Goal: Information Seeking & Learning: Learn about a topic

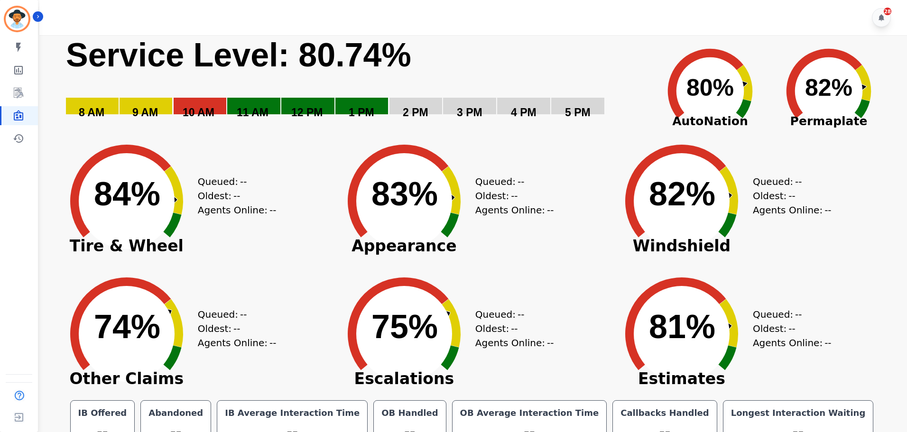
scroll to position [21, 0]
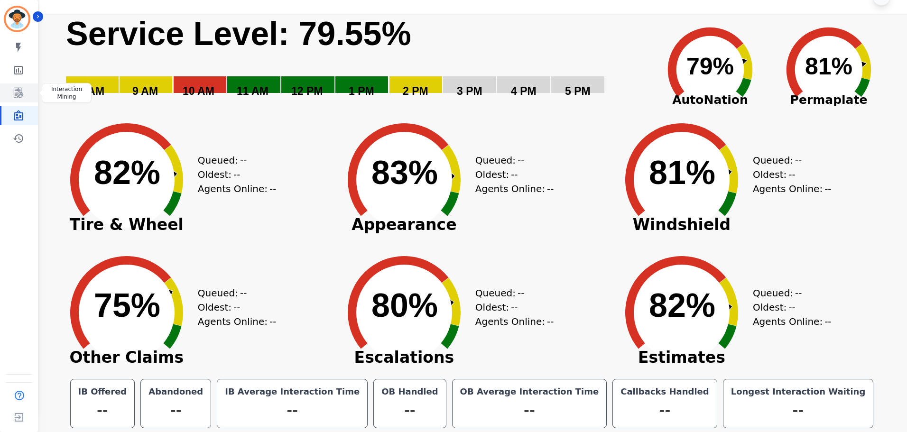
click at [22, 97] on icon "Sidebar" at bounding box center [18, 92] width 11 height 11
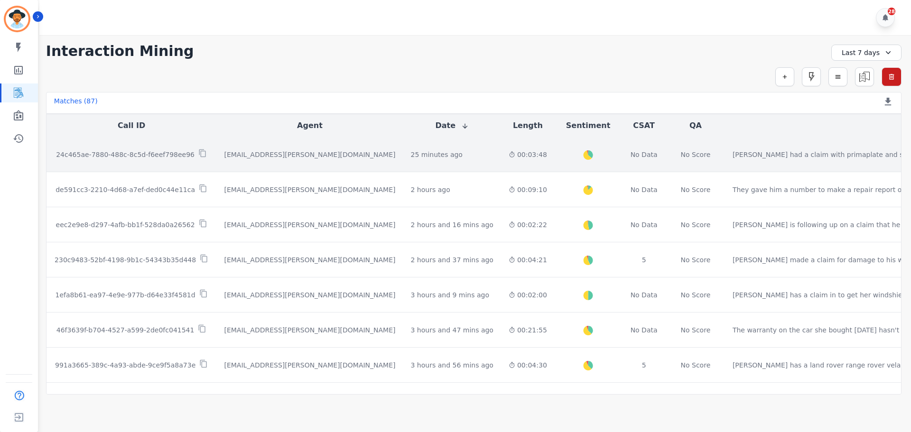
click at [267, 154] on div "[EMAIL_ADDRESS][PERSON_NAME][DOMAIN_NAME]" at bounding box center [309, 154] width 171 height 9
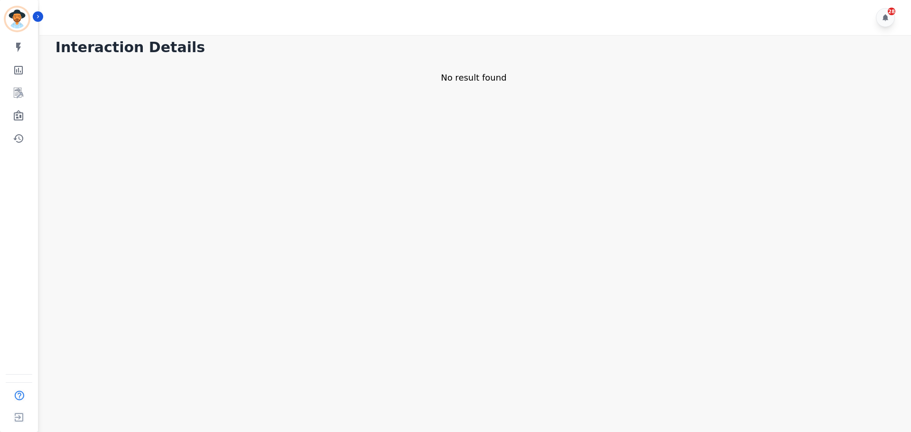
click at [241, 97] on main "Interaction Details No result found" at bounding box center [474, 251] width 874 height 432
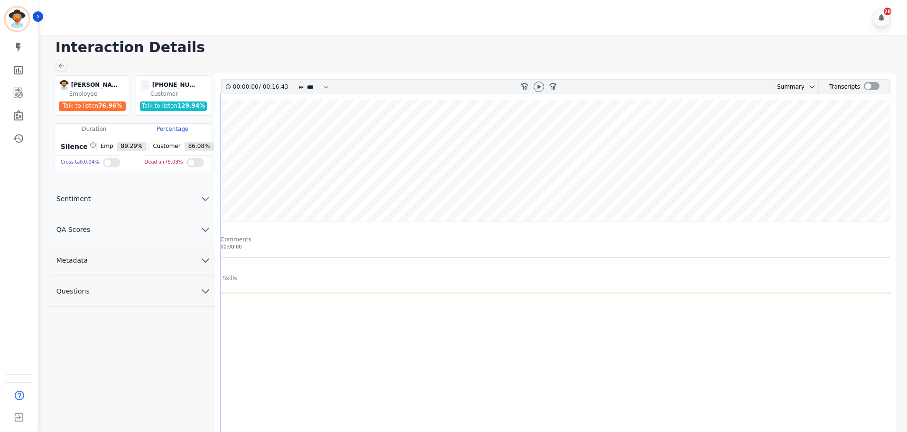
click at [539, 83] on icon at bounding box center [539, 87] width 8 height 8
click at [331, 182] on wave at bounding box center [555, 160] width 669 height 121
click at [340, 188] on wave at bounding box center [555, 160] width 669 height 121
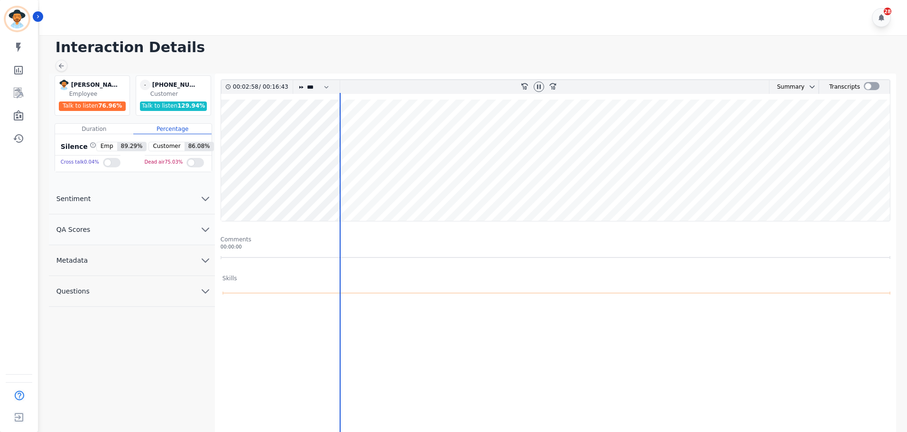
click at [354, 187] on wave at bounding box center [555, 160] width 669 height 121
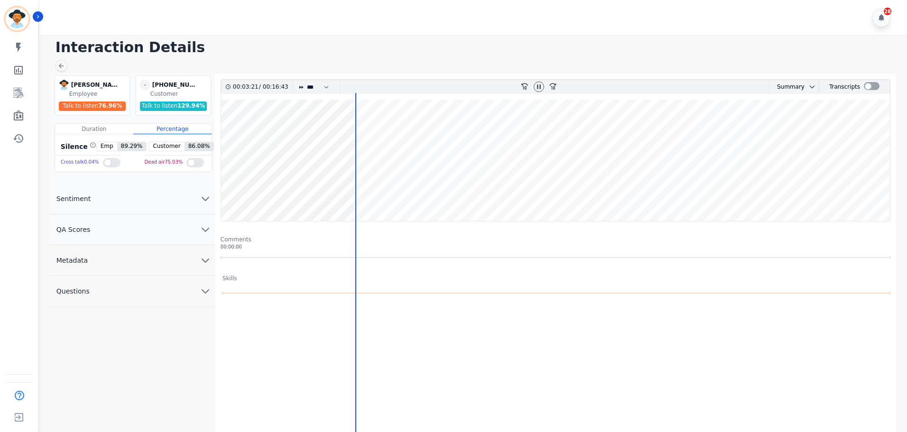
drag, startPoint x: 361, startPoint y: 192, endPoint x: 368, endPoint y: 193, distance: 6.8
click at [362, 193] on wave at bounding box center [555, 160] width 669 height 121
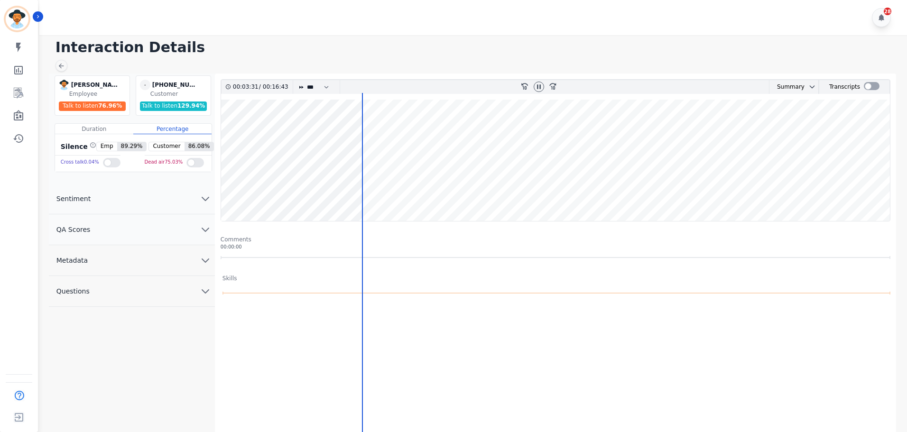
click at [372, 193] on wave at bounding box center [555, 160] width 669 height 121
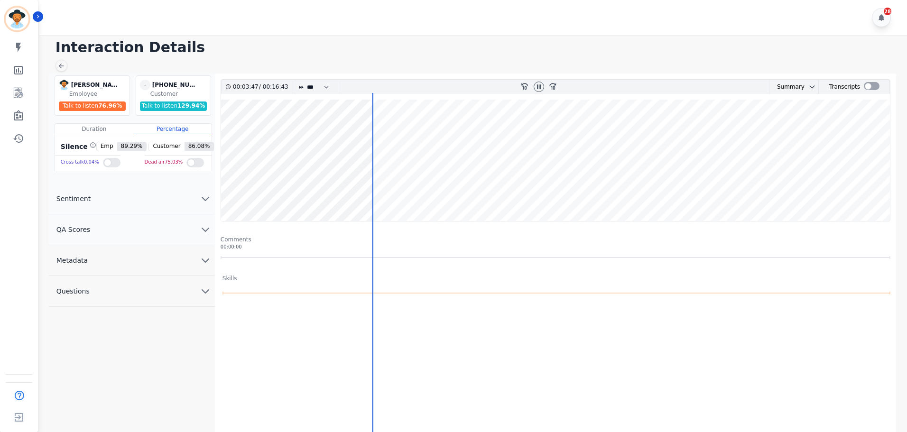
click at [382, 189] on wave at bounding box center [555, 160] width 669 height 121
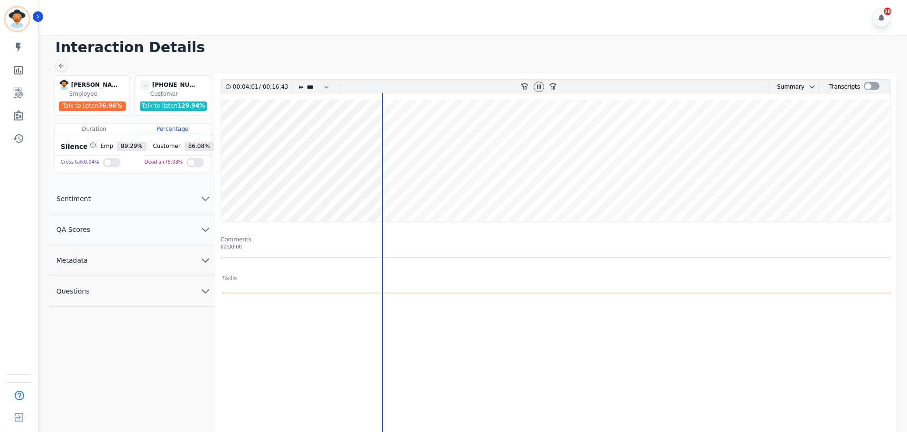
click at [393, 188] on wave at bounding box center [555, 160] width 669 height 121
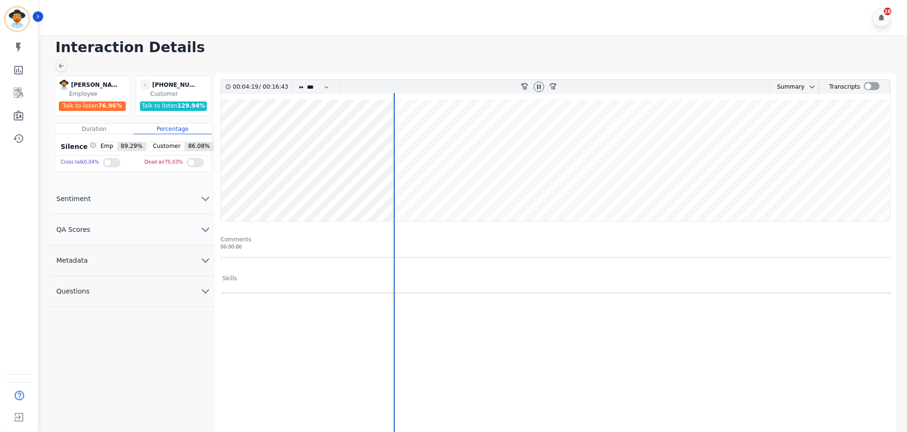
click at [370, 192] on wave at bounding box center [555, 160] width 669 height 121
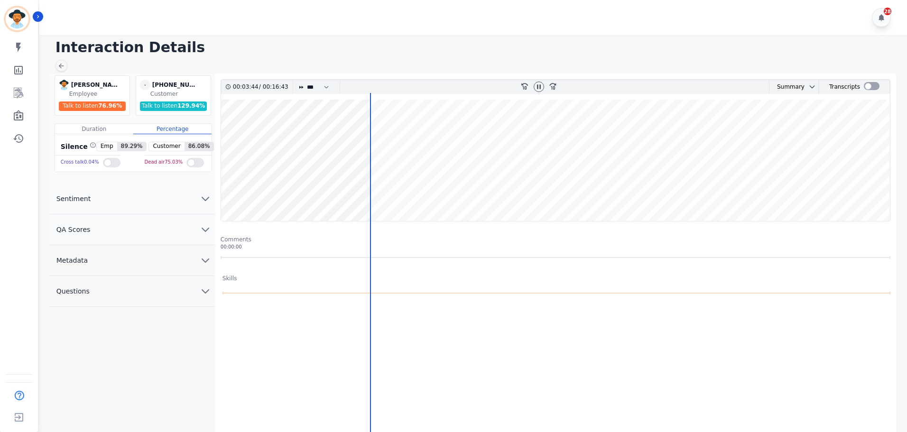
click at [357, 194] on wave at bounding box center [555, 160] width 669 height 121
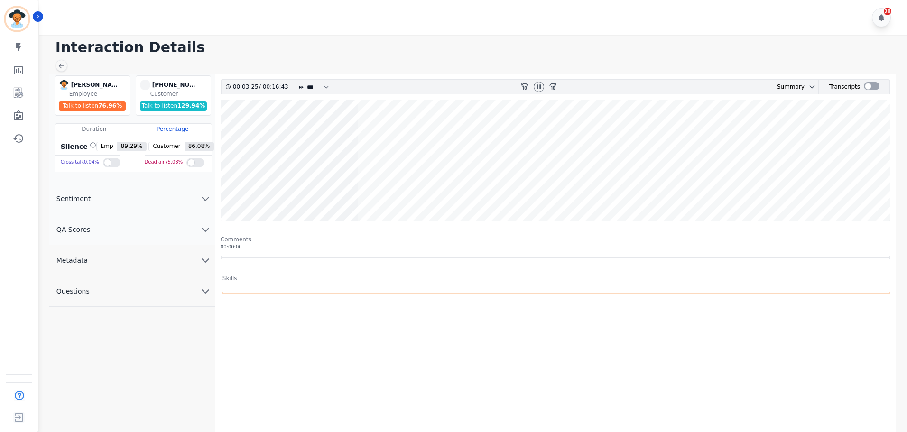
click at [346, 195] on wave at bounding box center [555, 160] width 669 height 121
click at [357, 193] on wave at bounding box center [555, 160] width 669 height 121
click at [538, 84] on icon at bounding box center [539, 87] width 8 height 8
click at [352, 196] on wave at bounding box center [555, 160] width 669 height 121
click at [543, 87] on div at bounding box center [539, 87] width 10 height 10
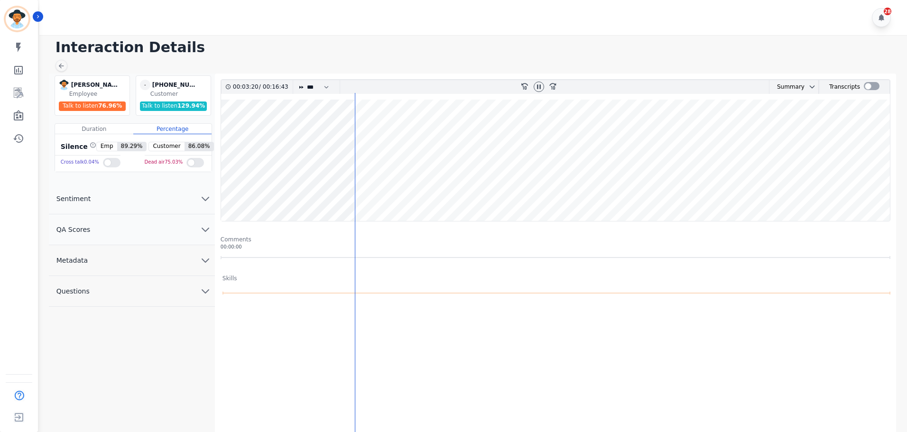
click at [364, 195] on wave at bounding box center [555, 160] width 669 height 121
click at [361, 194] on wave at bounding box center [555, 160] width 669 height 121
click at [535, 90] on icon at bounding box center [539, 87] width 8 height 8
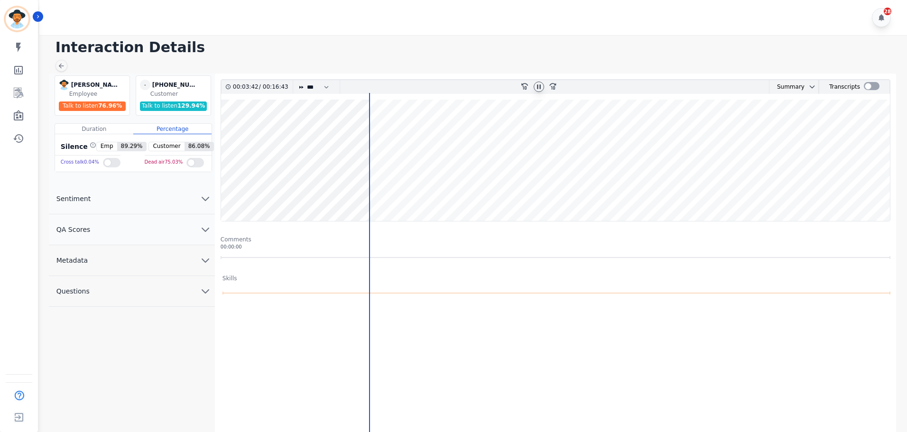
click at [537, 89] on icon at bounding box center [539, 87] width 8 height 8
